Goal: Task Accomplishment & Management: Manage account settings

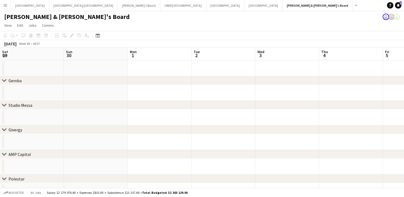
scroll to position [0, 126]
click at [350, 2] on app-icon "Close" at bounding box center [351, 2] width 2 height 2
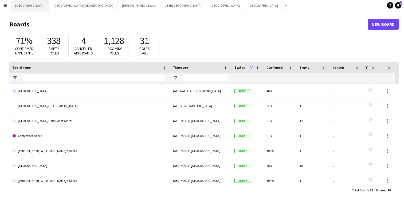
click at [19, 3] on button "Sydney Close" at bounding box center [30, 5] width 38 height 10
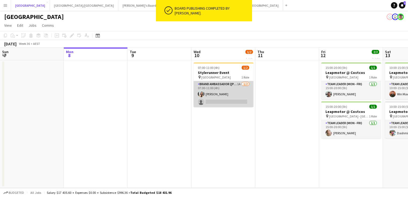
scroll to position [0, 160]
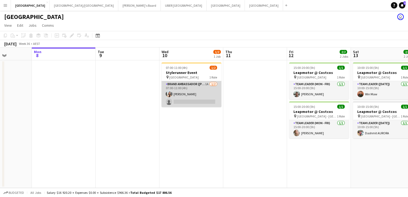
click at [183, 102] on app-card-role "Brand Ambassador (Mon - Fri) 1A [DATE] 07:00-11:00 (4h) [PERSON_NAME] single-ne…" at bounding box center [192, 94] width 60 height 26
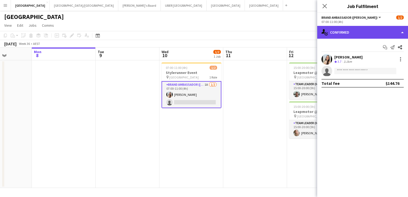
click at [357, 33] on div "single-neutral-actions-check-2 Confirmed" at bounding box center [363, 32] width 91 height 13
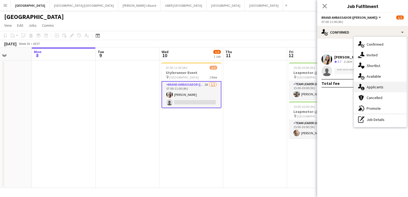
click at [369, 89] on span "Applicants" at bounding box center [375, 87] width 17 height 5
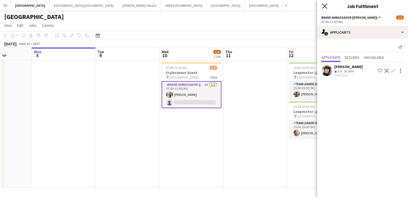
click at [324, 7] on icon at bounding box center [324, 5] width 5 height 5
